Goal: Information Seeking & Learning: Learn about a topic

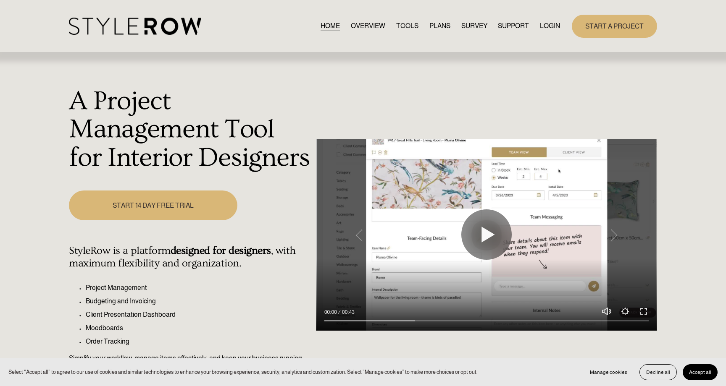
click at [552, 27] on link "LOGIN" at bounding box center [550, 26] width 20 height 11
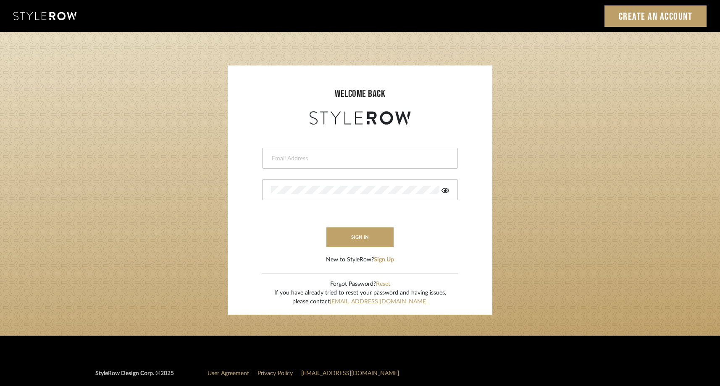
click at [341, 155] on input "email" at bounding box center [359, 159] width 176 height 8
type input "steph@studio-reneau.com"
click at [356, 239] on button "sign in" at bounding box center [359, 238] width 67 height 20
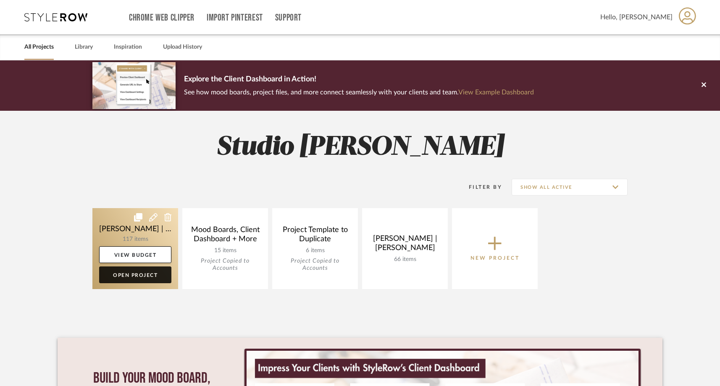
click at [148, 274] on link "Open Project" at bounding box center [135, 275] width 72 height 17
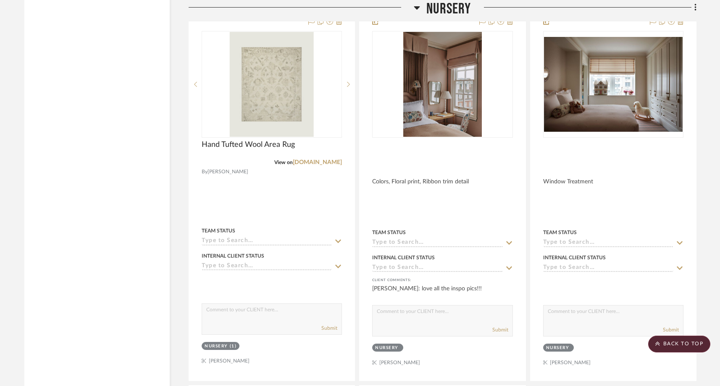
scroll to position [8950, 0]
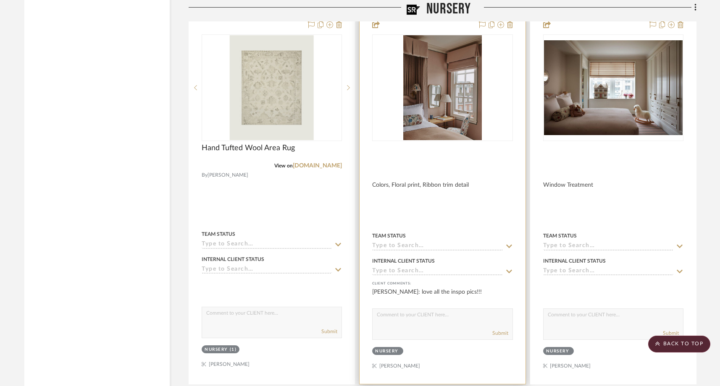
click at [0, 0] on img at bounding box center [0, 0] width 0 height 0
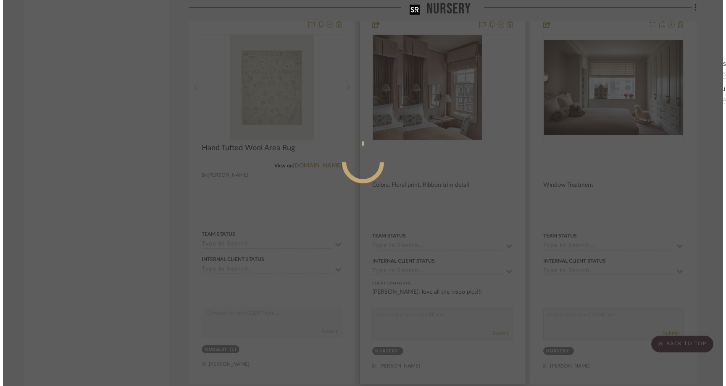
scroll to position [0, 0]
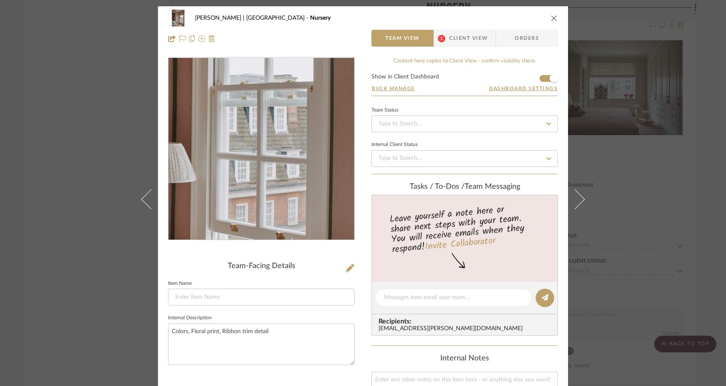
click at [306, 163] on img "0" at bounding box center [261, 149] width 137 height 182
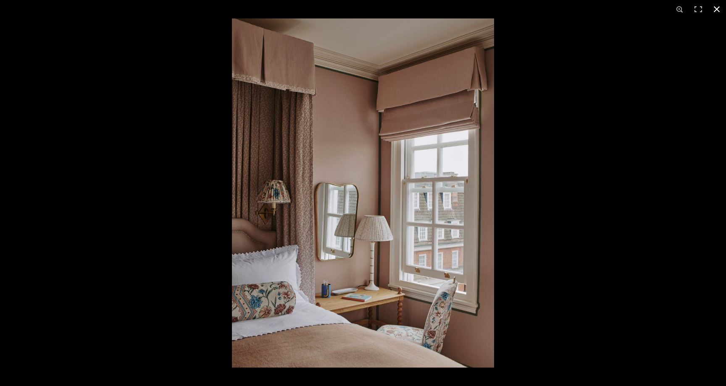
click at [717, 9] on button at bounding box center [716, 9] width 18 height 18
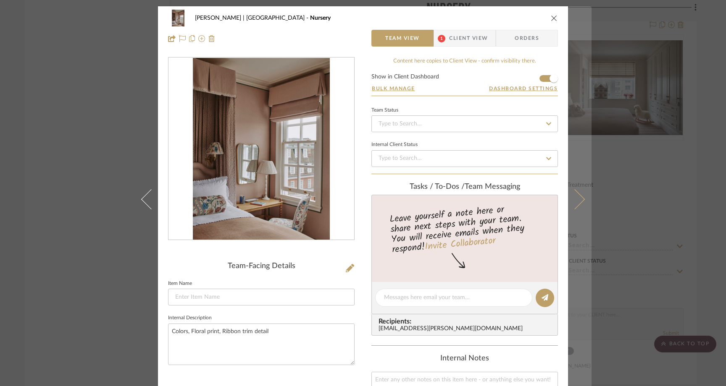
click at [576, 193] on button at bounding box center [580, 199] width 24 height 386
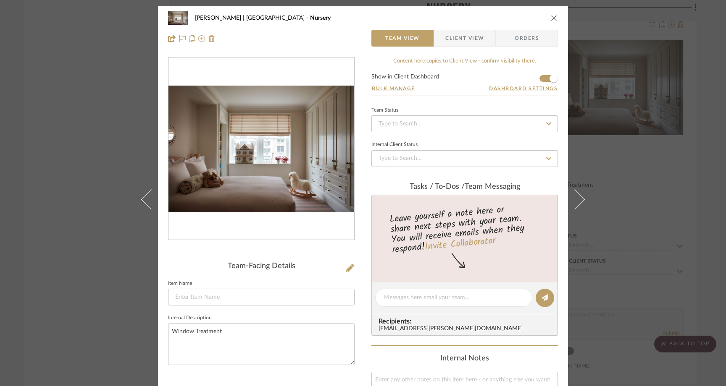
click at [278, 169] on img "0" at bounding box center [261, 149] width 186 height 127
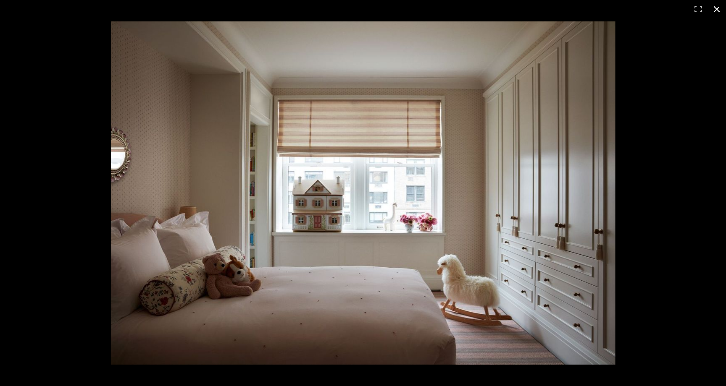
click at [720, 7] on button at bounding box center [716, 9] width 18 height 18
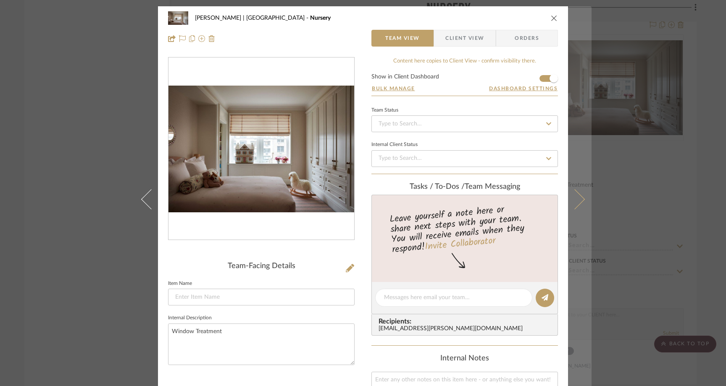
click at [579, 195] on button at bounding box center [580, 199] width 24 height 386
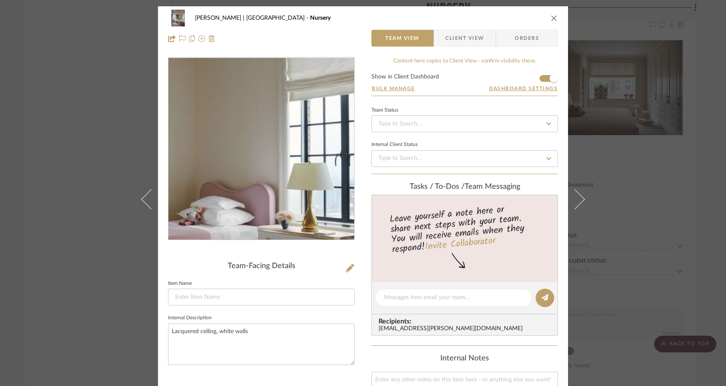
click at [312, 147] on img "0" at bounding box center [261, 149] width 146 height 182
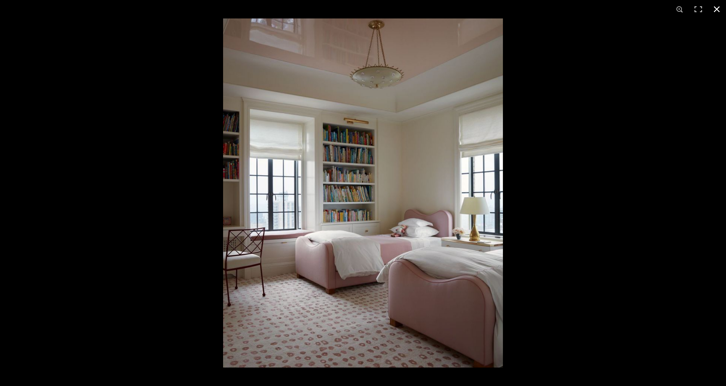
click at [717, 10] on button at bounding box center [716, 9] width 18 height 18
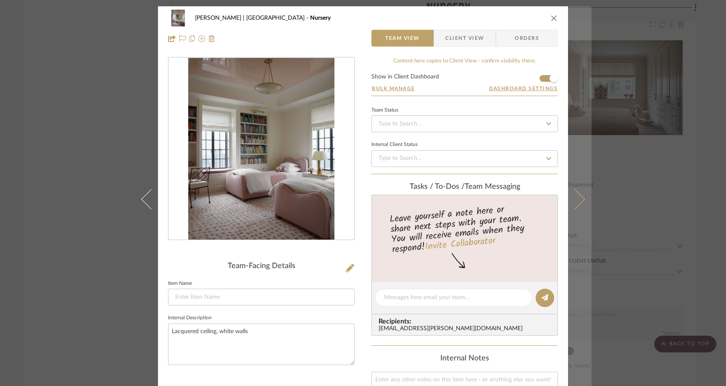
click at [576, 196] on icon at bounding box center [574, 199] width 20 height 20
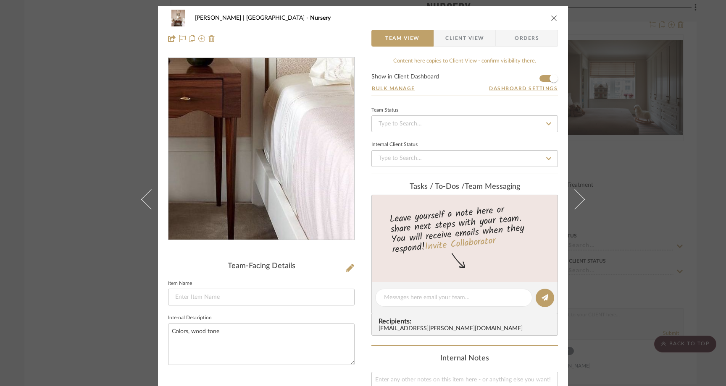
click at [297, 208] on img "0" at bounding box center [260, 149] width 147 height 182
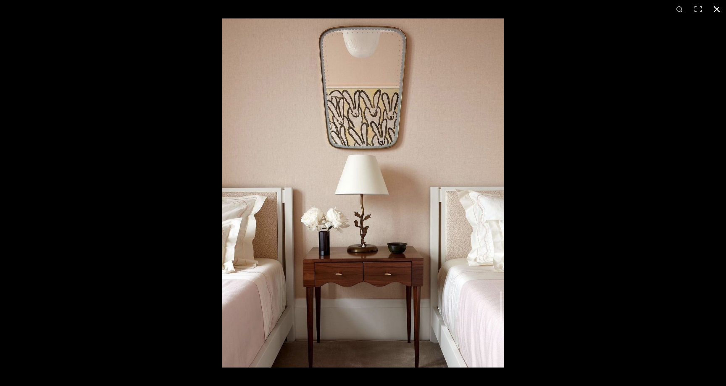
click at [718, 9] on button at bounding box center [716, 9] width 18 height 18
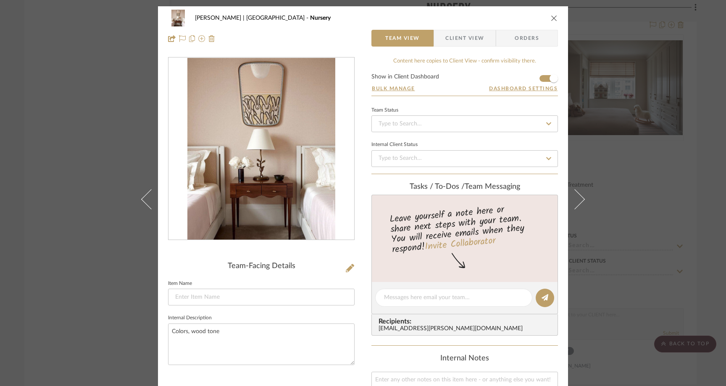
click at [551, 19] on icon "close" at bounding box center [554, 18] width 7 height 7
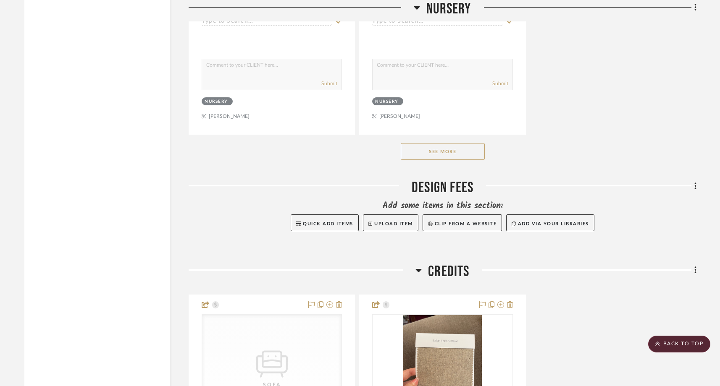
scroll to position [9559, 0]
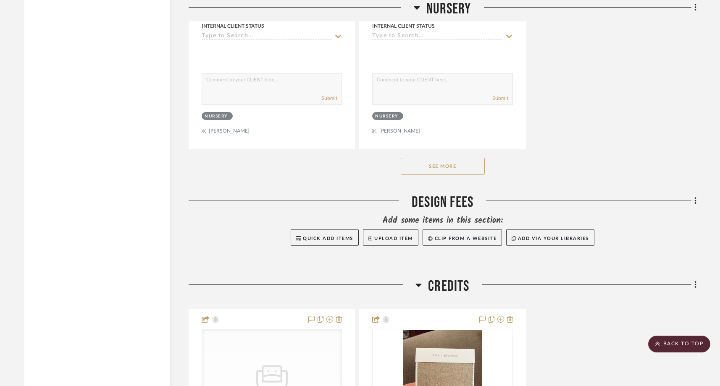
click at [441, 158] on button "See More" at bounding box center [443, 166] width 84 height 17
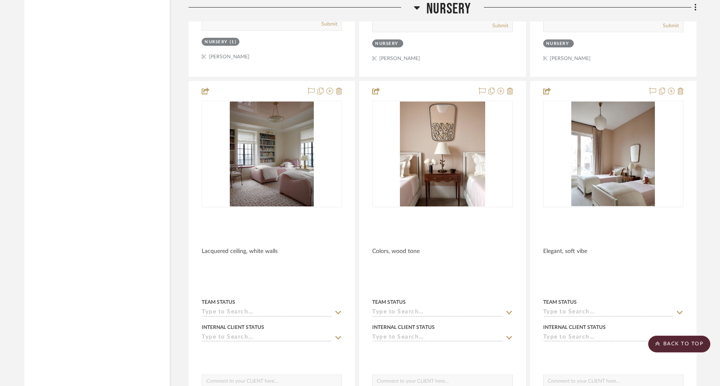
scroll to position [9252, 0]
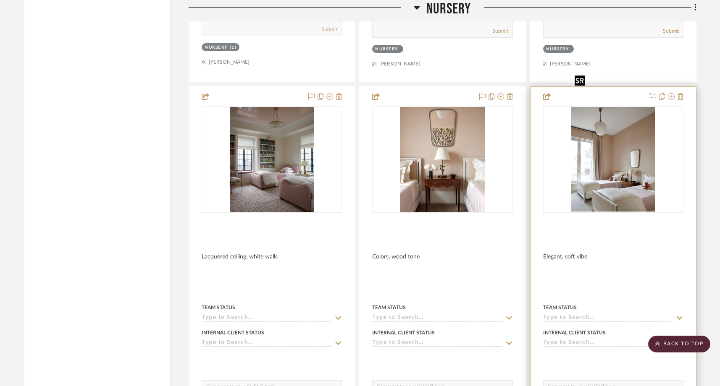
click at [0, 0] on img at bounding box center [0, 0] width 0 height 0
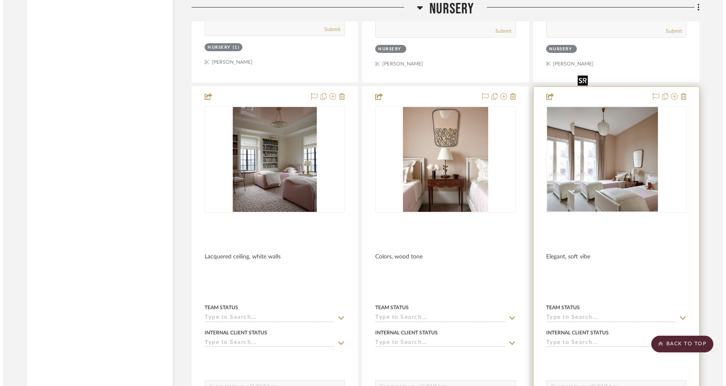
scroll to position [0, 0]
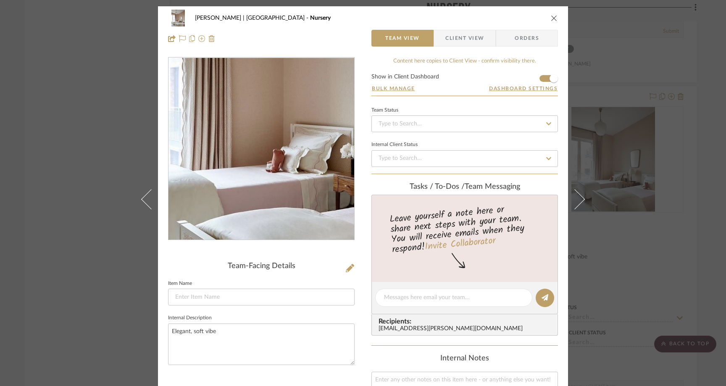
click at [249, 178] on img "0" at bounding box center [261, 149] width 145 height 182
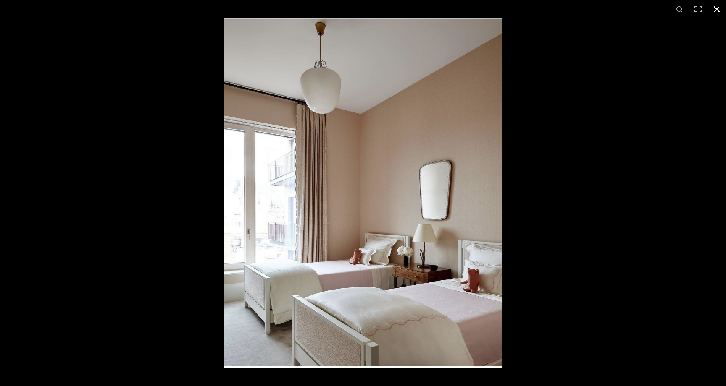
click at [720, 12] on button at bounding box center [716, 9] width 18 height 18
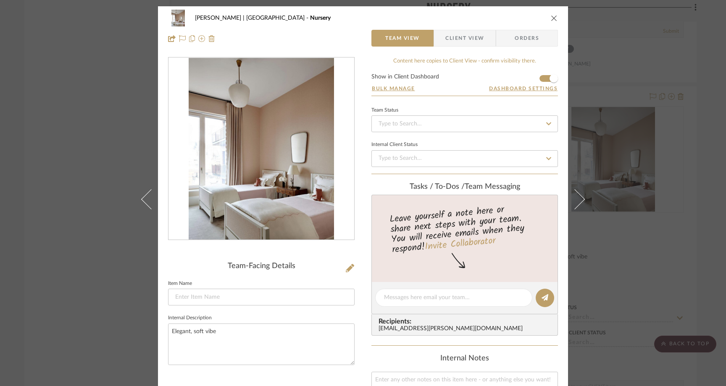
click at [551, 19] on icon "close" at bounding box center [554, 18] width 7 height 7
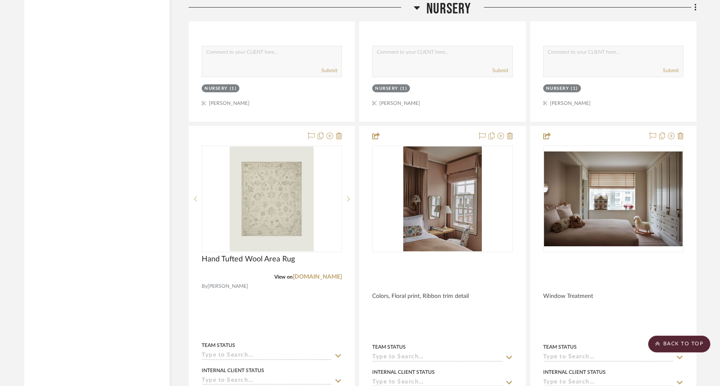
scroll to position [8838, 0]
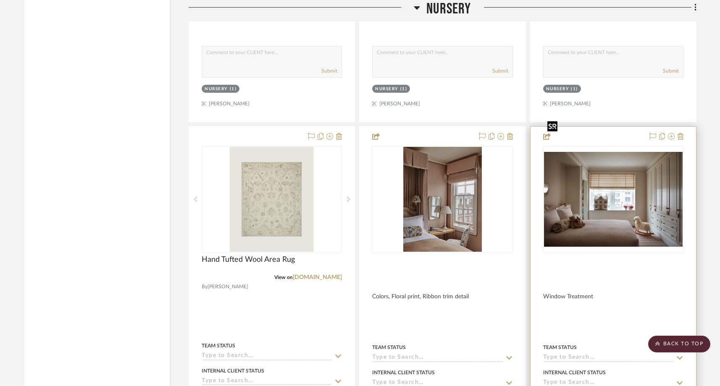
click at [580, 187] on img "0" at bounding box center [613, 199] width 139 height 95
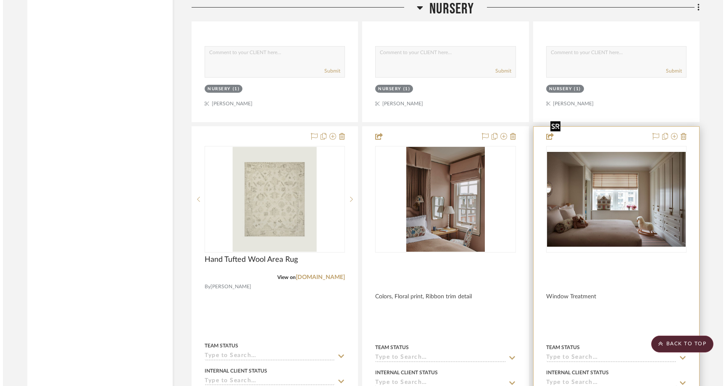
scroll to position [0, 0]
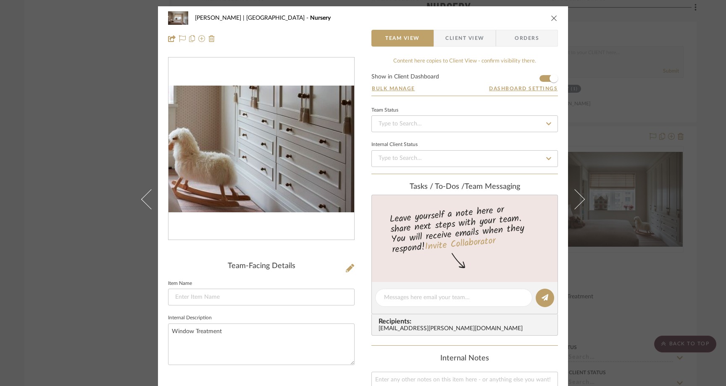
click at [275, 152] on img "0" at bounding box center [261, 149] width 186 height 127
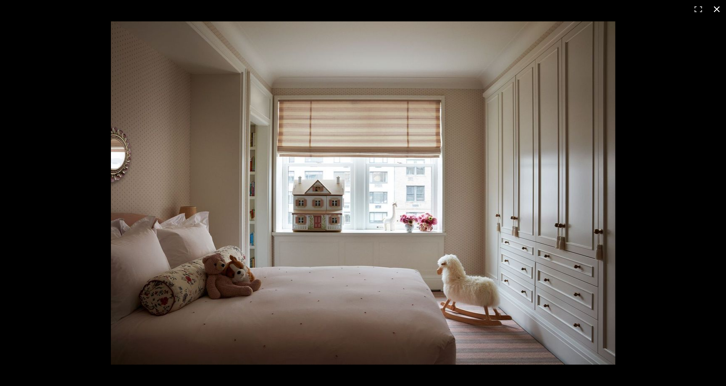
click at [717, 11] on button at bounding box center [716, 9] width 18 height 18
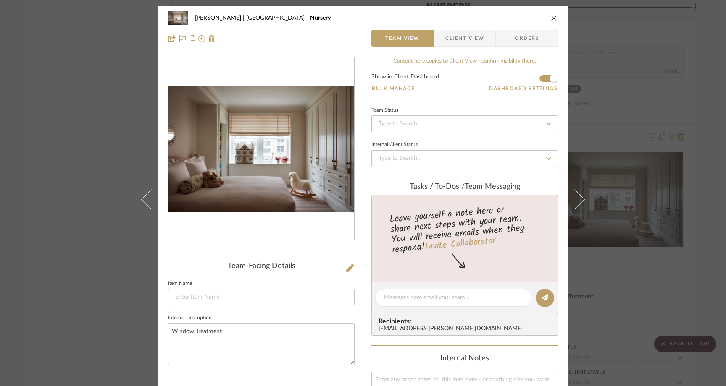
click at [552, 16] on icon "close" at bounding box center [554, 18] width 7 height 7
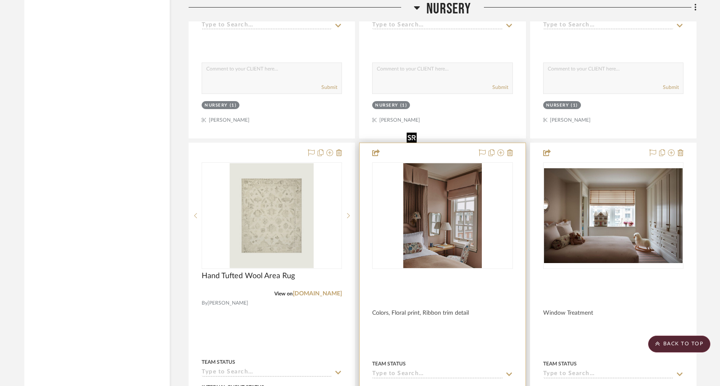
scroll to position [8822, 0]
click at [445, 204] on img "0" at bounding box center [442, 215] width 79 height 105
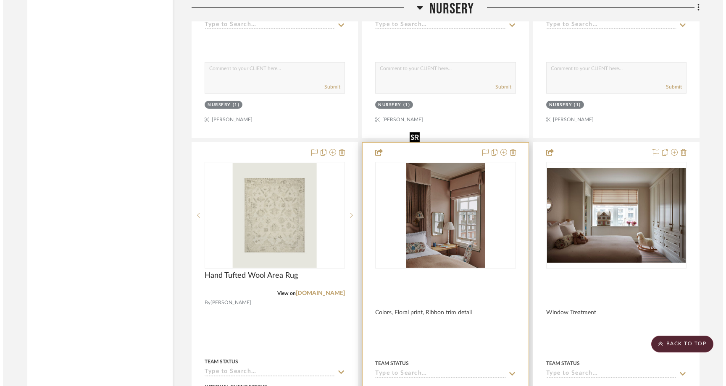
scroll to position [0, 0]
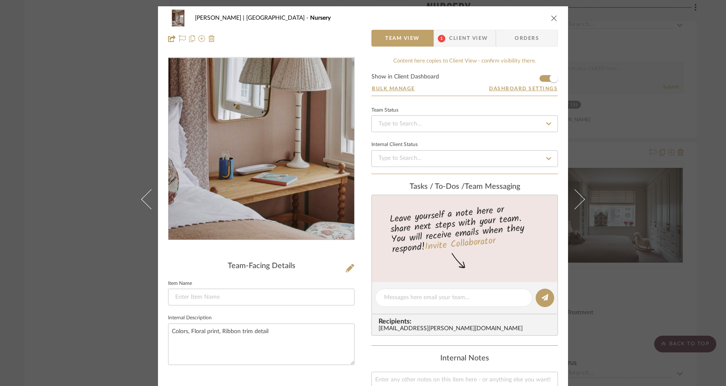
click at [251, 194] on img "0" at bounding box center [261, 149] width 137 height 182
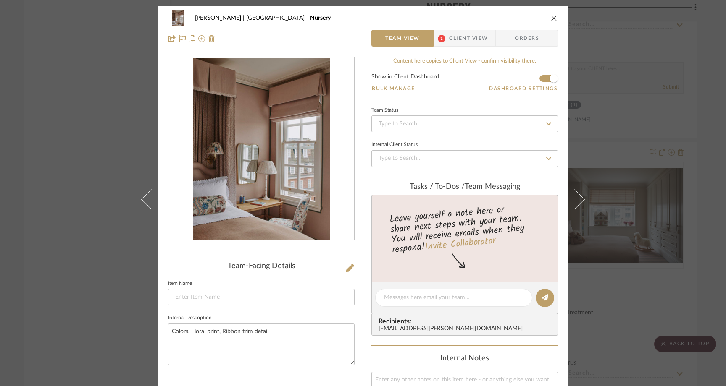
click at [548, 13] on div "Ferree | Brooklyn Heights Nursery" at bounding box center [363, 18] width 390 height 17
click at [553, 18] on icon "close" at bounding box center [554, 18] width 7 height 7
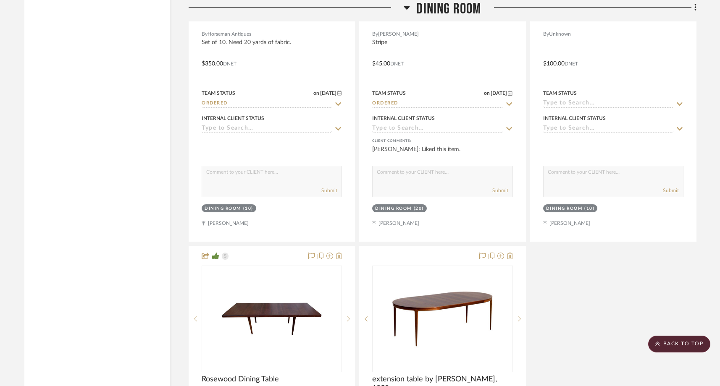
scroll to position [5518, 0]
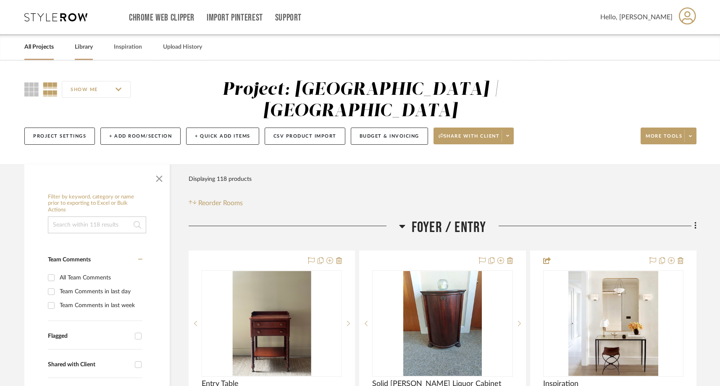
click at [86, 50] on link "Library" at bounding box center [84, 47] width 18 height 11
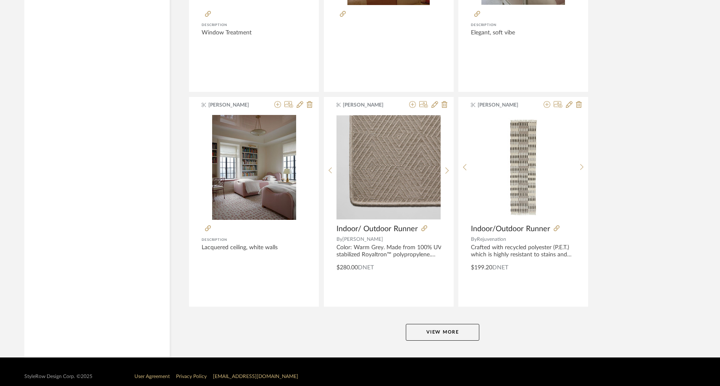
scroll to position [2006, 0]
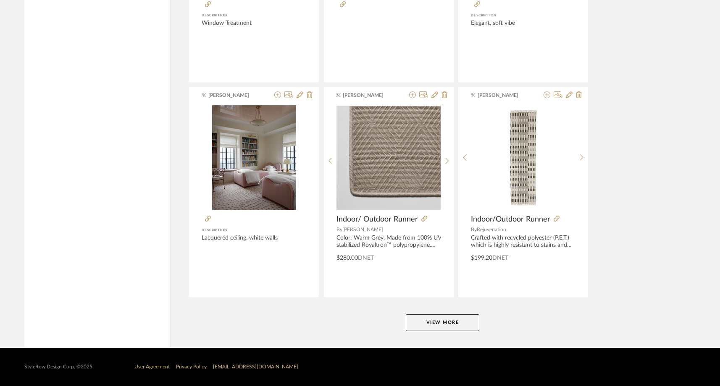
click at [444, 325] on button "View More" at bounding box center [442, 323] width 73 height 17
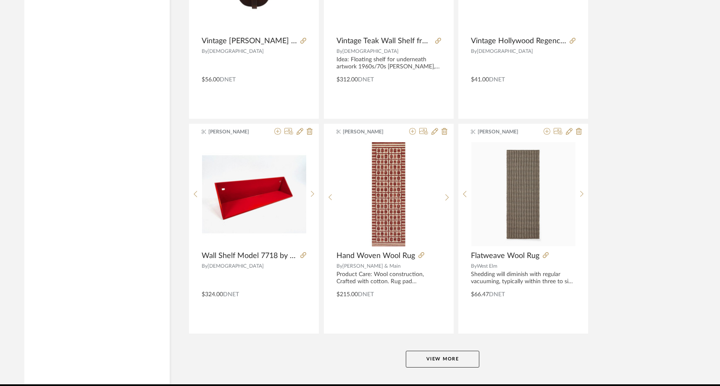
scroll to position [4155, 0]
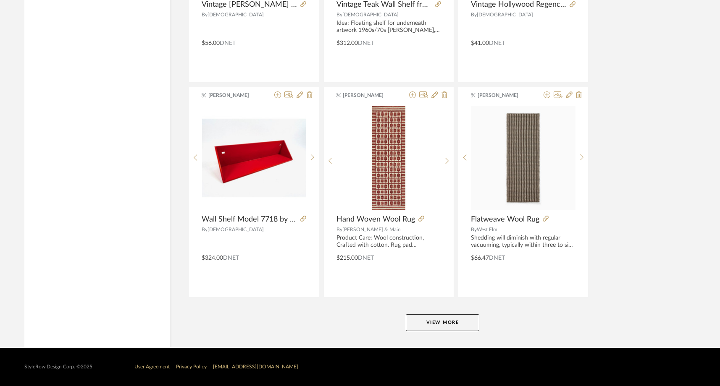
click at [444, 324] on button "View More" at bounding box center [442, 323] width 73 height 17
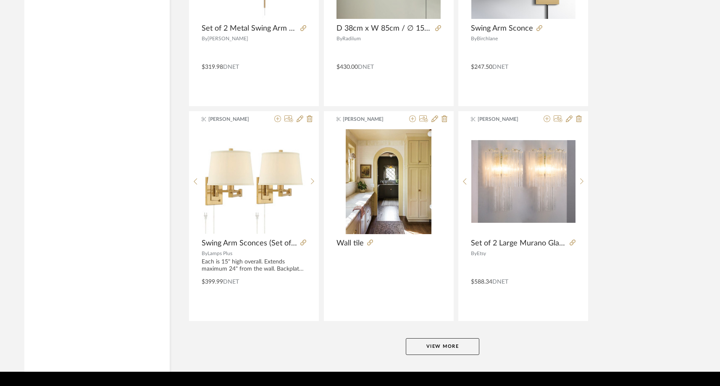
scroll to position [6303, 0]
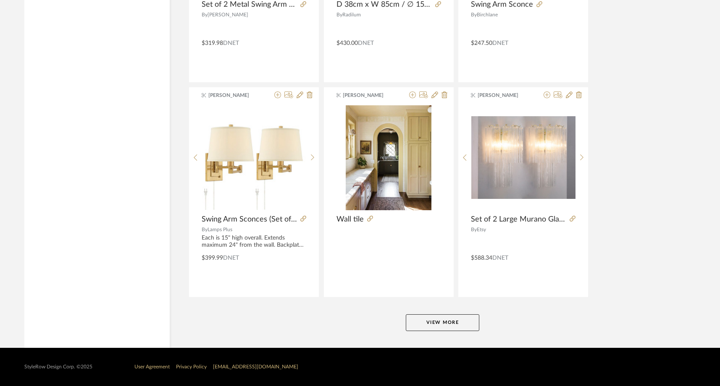
click at [444, 324] on button "View More" at bounding box center [442, 323] width 73 height 17
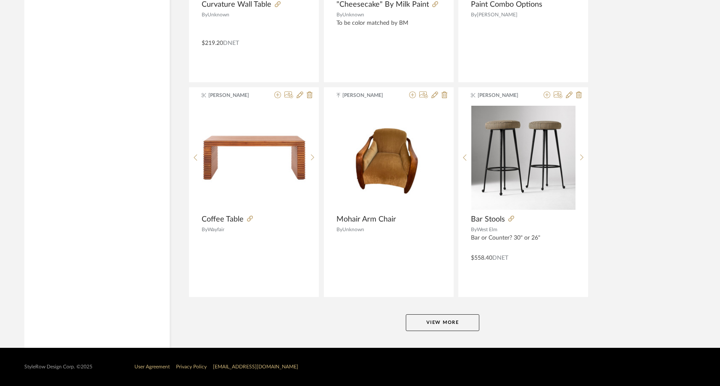
click at [438, 323] on button "View More" at bounding box center [442, 323] width 73 height 17
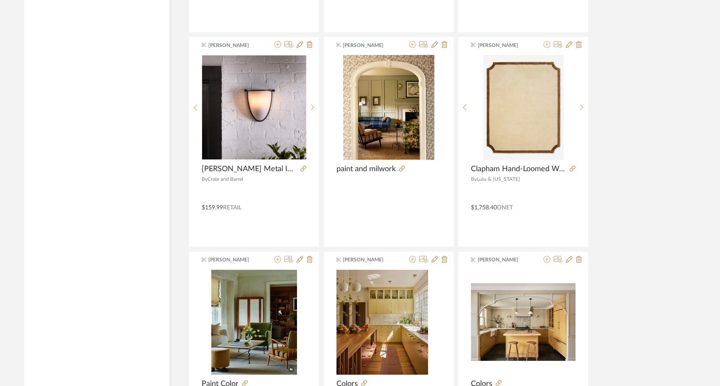
scroll to position [10599, 0]
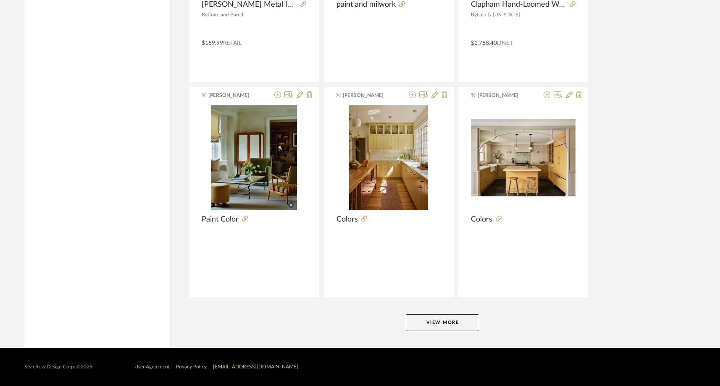
click at [438, 327] on button "View More" at bounding box center [442, 323] width 73 height 17
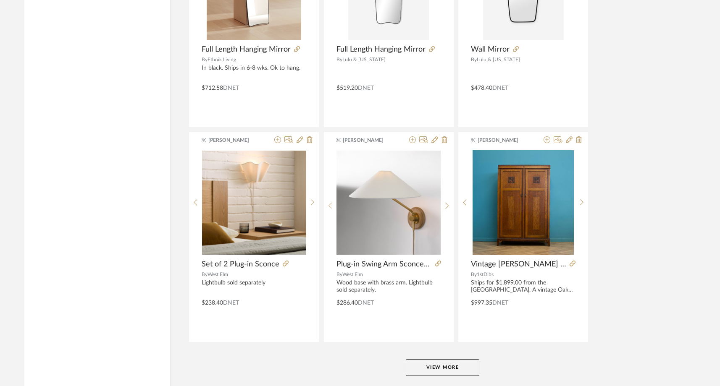
scroll to position [12748, 0]
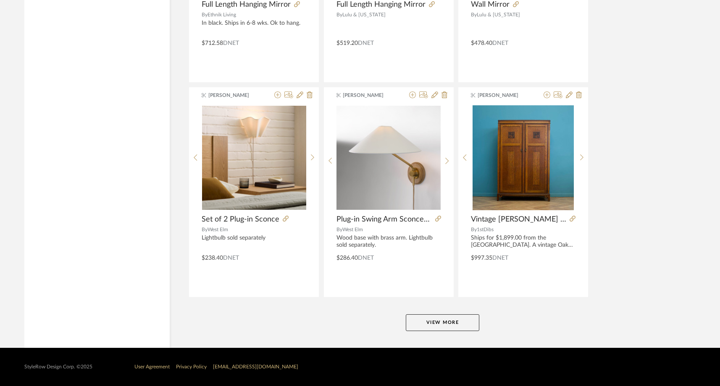
click at [438, 327] on button "View More" at bounding box center [442, 323] width 73 height 17
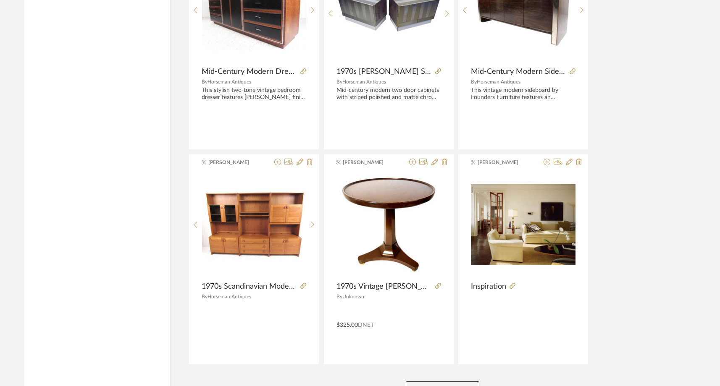
scroll to position [14896, 0]
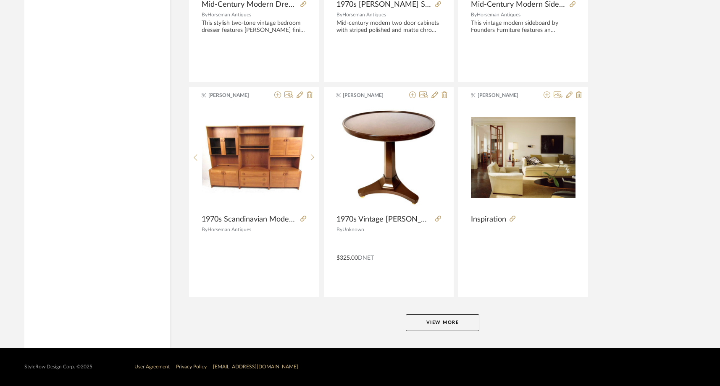
click at [438, 327] on button "View More" at bounding box center [442, 323] width 73 height 17
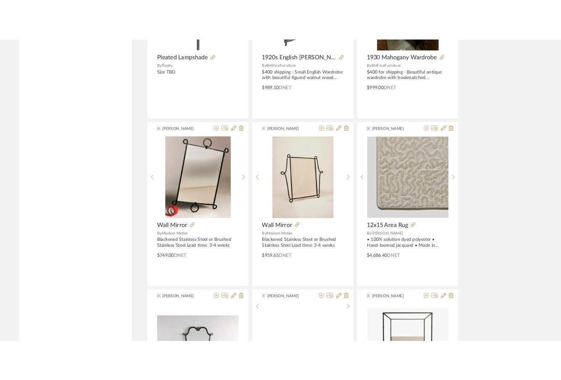
scroll to position [16638, 0]
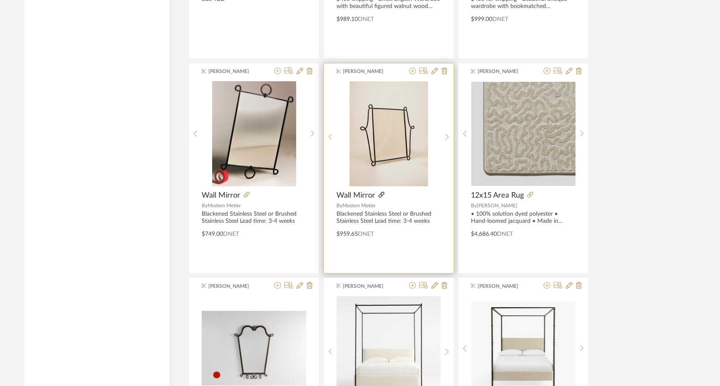
click at [381, 195] on icon at bounding box center [381, 195] width 6 height 6
